Goal: Unclear

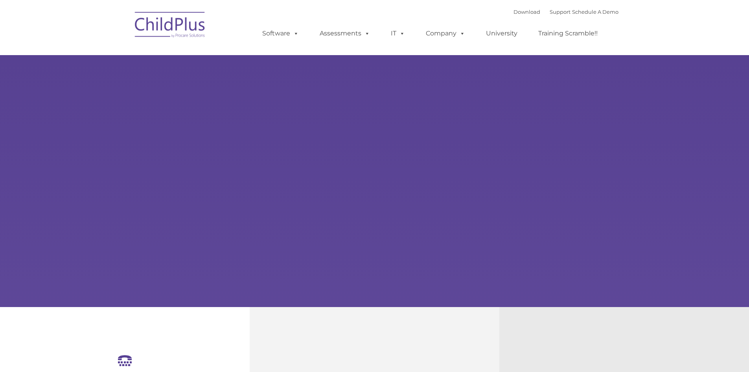
select select "MEDIUM"
type input ""
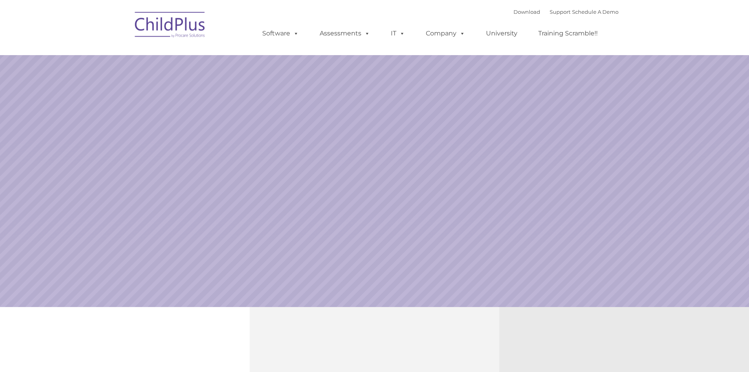
select select "MEDIUM"
